Goal: Find contact information: Find contact information

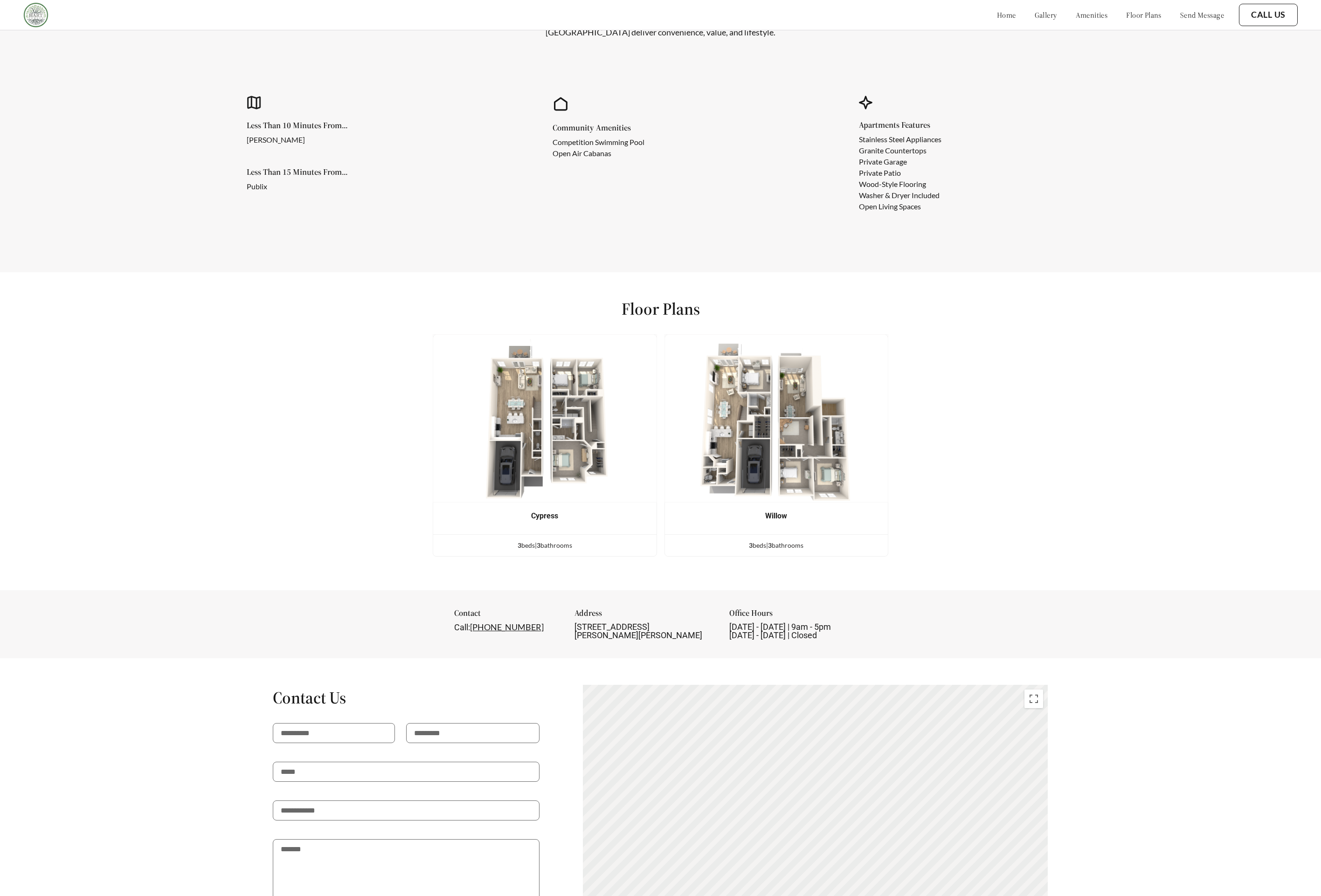
scroll to position [1194, 0]
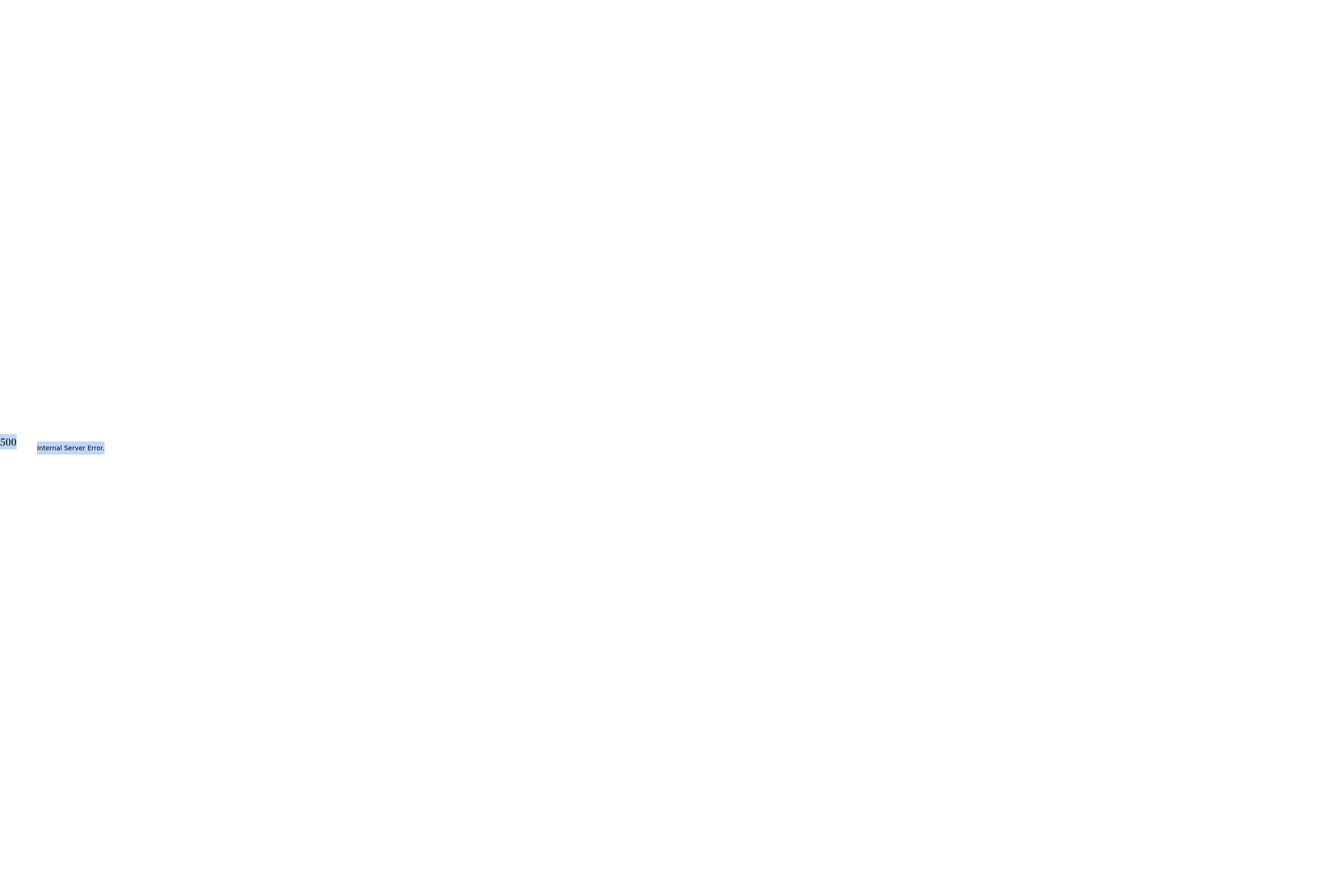
drag, startPoint x: 103, startPoint y: 451, endPoint x: -12, endPoint y: 429, distance: 117.1
click at [0, 429] on html "500 Internal Server Error ." at bounding box center [659, 448] width 1318 height 896
copy div "500 Internal Server Error ."
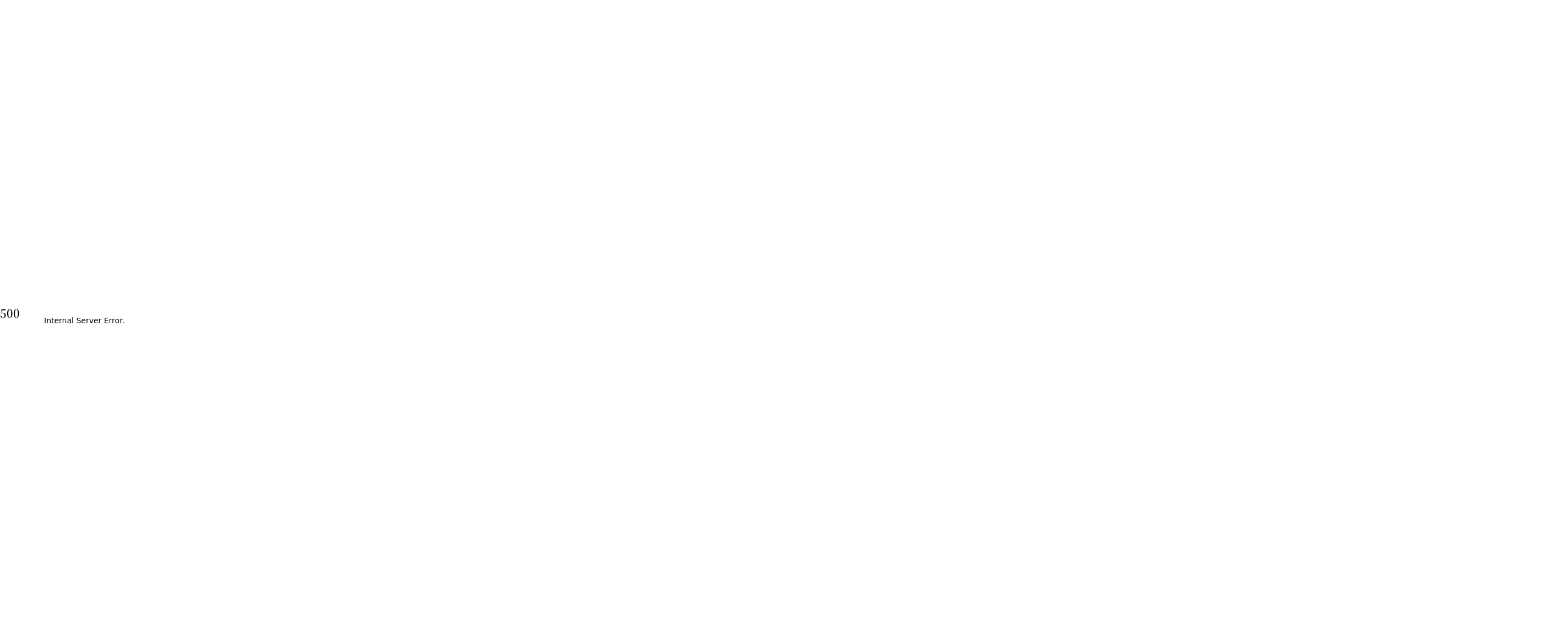
click at [373, 640] on body "500 Internal Server Error ." at bounding box center [784, 320] width 1568 height 641
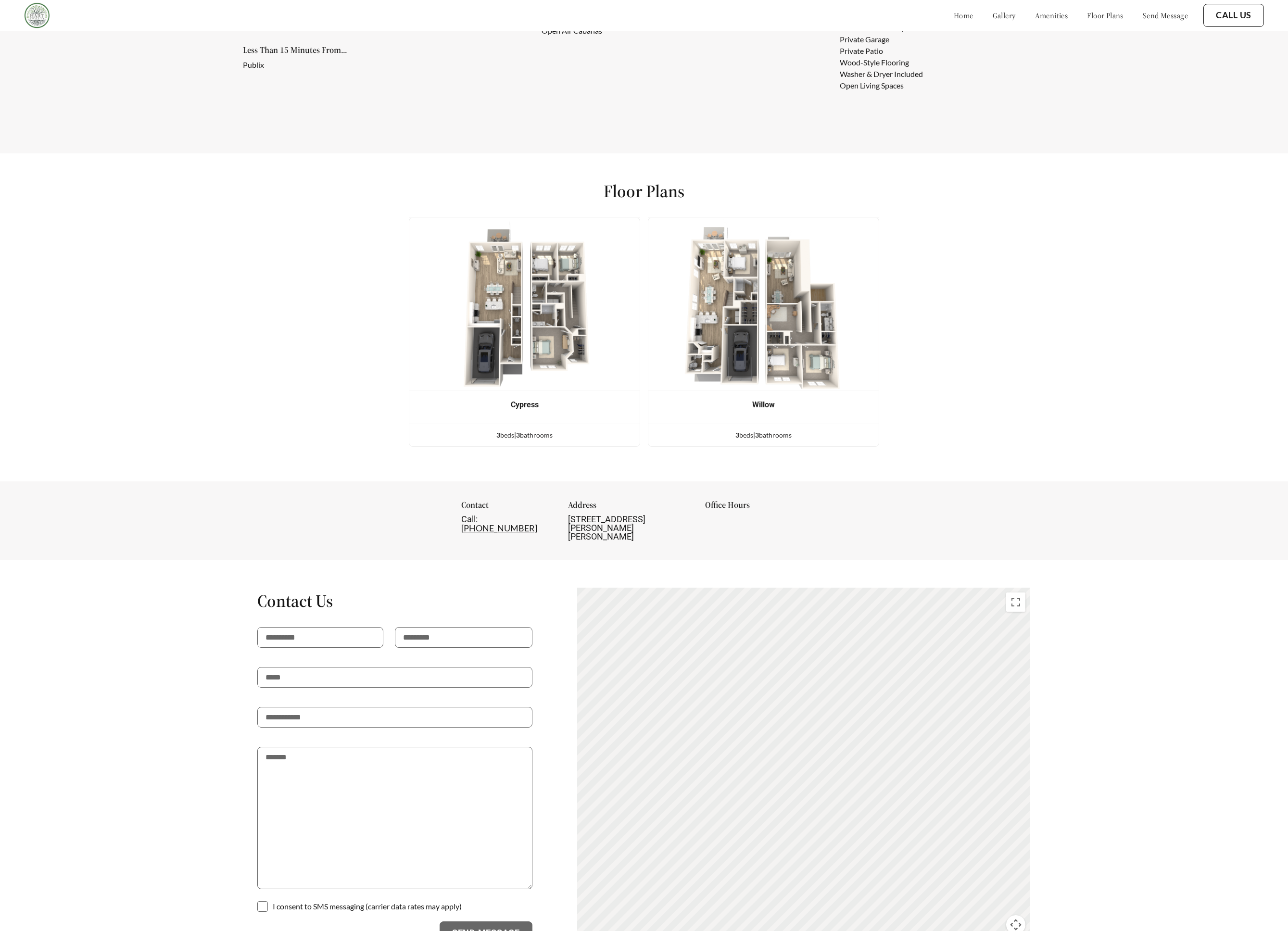
scroll to position [1233, 0]
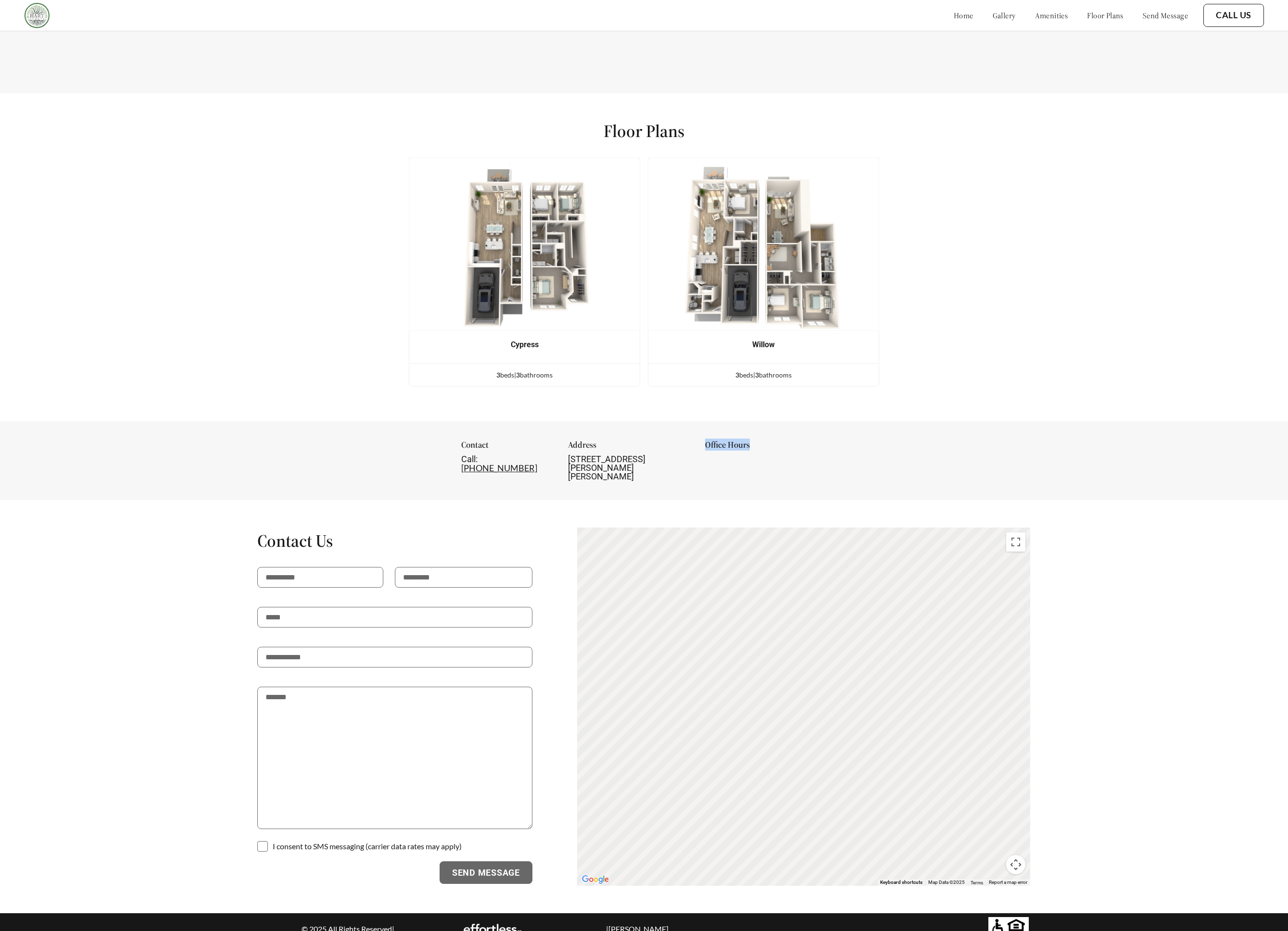
drag, startPoint x: 696, startPoint y: 436, endPoint x: 813, endPoint y: 447, distance: 117.5
click at [813, 447] on div "Contact Call: (864) 387-2883 Address 317 Hart Townes Way, Woodruff, SC 29388 Of…" at bounding box center [644, 461] width 1288 height 79
drag, startPoint x: 771, startPoint y: 474, endPoint x: 708, endPoint y: 427, distance: 78.6
click at [708, 427] on div "Contact Call: (864) 387-2883 Address 317 Hart Townes Way, Woodruff, SC 29388 Of…" at bounding box center [644, 461] width 1288 height 79
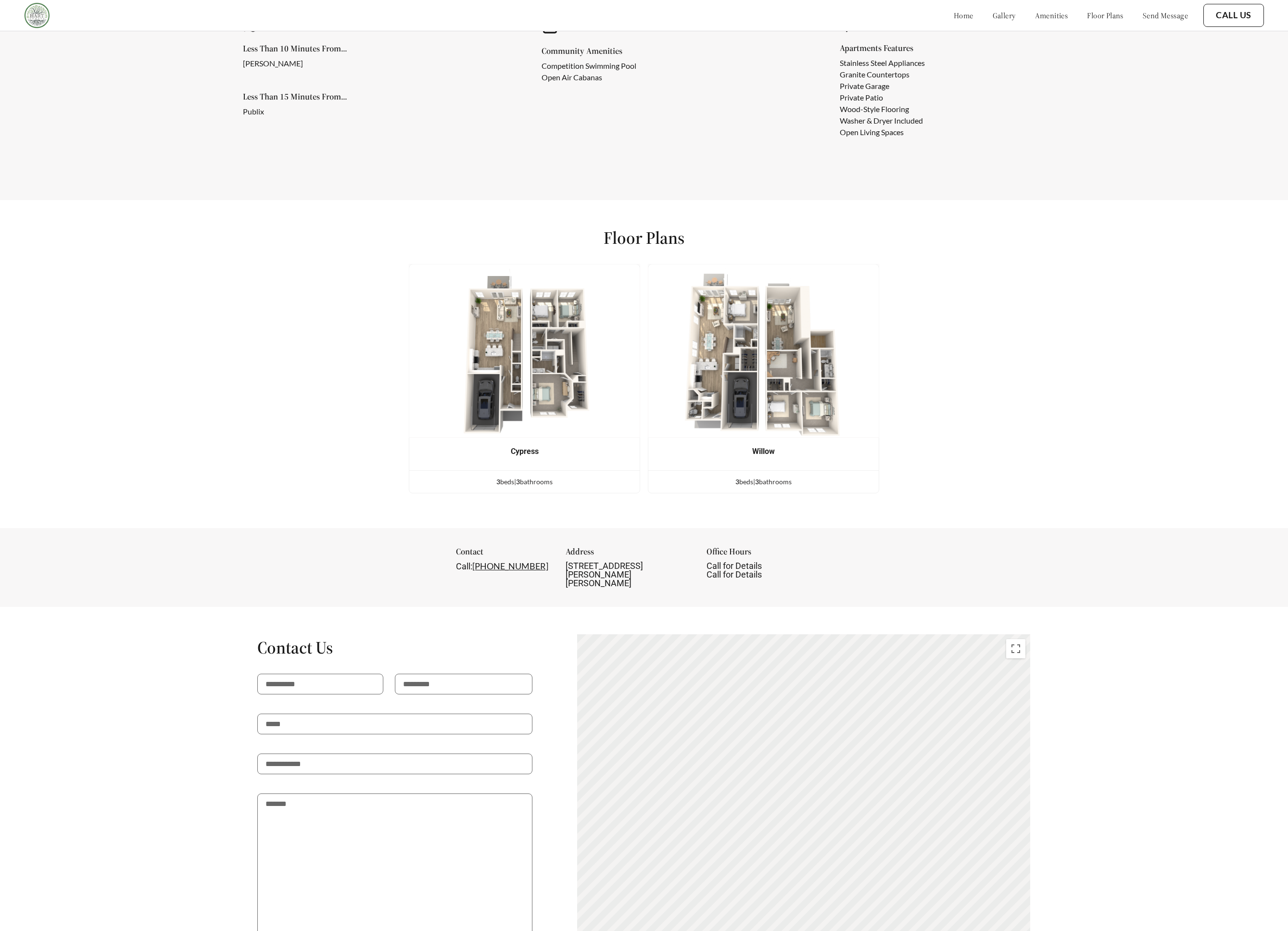
scroll to position [1232, 0]
